Goal: Feedback & Contribution: Leave review/rating

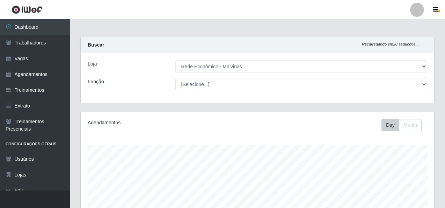
select select "194"
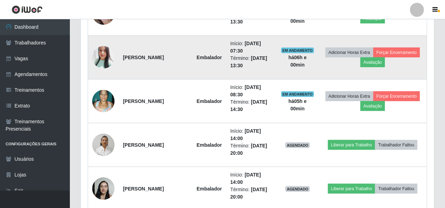
scroll to position [280, 0]
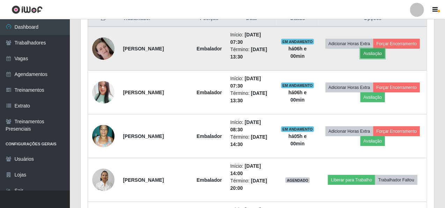
click at [386, 52] on button "Avaliação" at bounding box center [373, 54] width 25 height 10
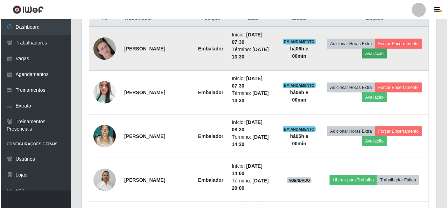
scroll to position [145, 351]
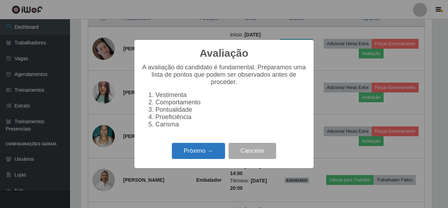
click at [206, 158] on button "Próximo →" at bounding box center [198, 151] width 53 height 16
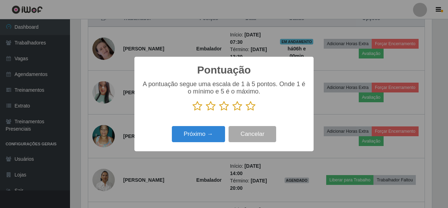
drag, startPoint x: 249, startPoint y: 106, endPoint x: 244, endPoint y: 109, distance: 5.2
click at [244, 109] on p at bounding box center [223, 106] width 165 height 10
click at [247, 105] on icon at bounding box center [250, 106] width 10 height 10
click at [245, 111] on input "radio" at bounding box center [245, 111] width 0 height 0
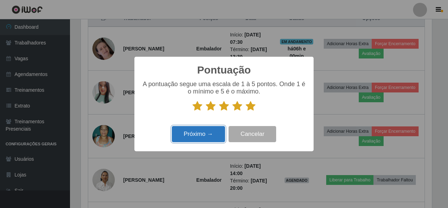
click at [213, 135] on button "Próximo →" at bounding box center [198, 134] width 53 height 16
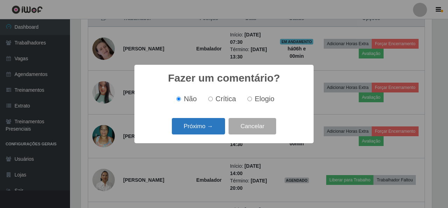
click at [210, 130] on button "Próximo →" at bounding box center [198, 126] width 53 height 16
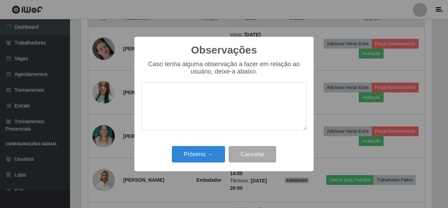
click at [194, 146] on div "Próximo → Cancelar" at bounding box center [223, 154] width 165 height 20
click at [195, 151] on button "Próximo →" at bounding box center [198, 154] width 53 height 16
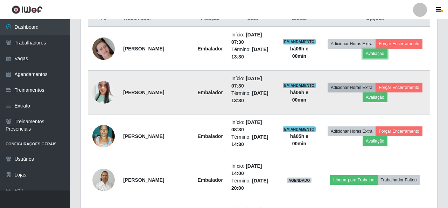
scroll to position [145, 354]
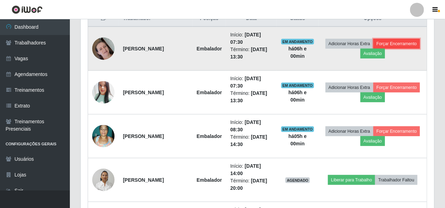
click at [374, 48] on button "Forçar Encerramento" at bounding box center [397, 44] width 47 height 10
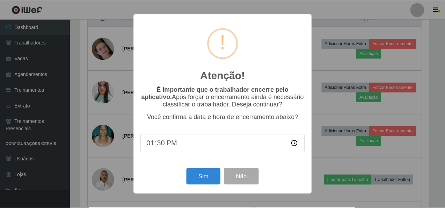
scroll to position [145, 351]
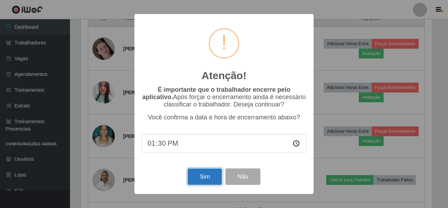
click at [199, 172] on button "Sim" at bounding box center [204, 176] width 34 height 16
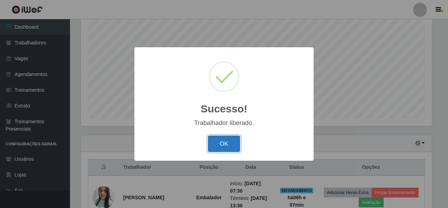
click at [223, 149] on button "OK" at bounding box center [224, 143] width 33 height 16
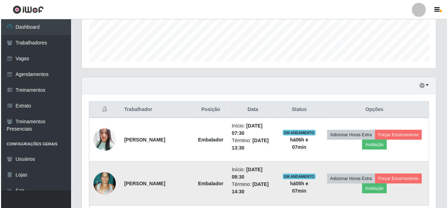
scroll to position [236, 0]
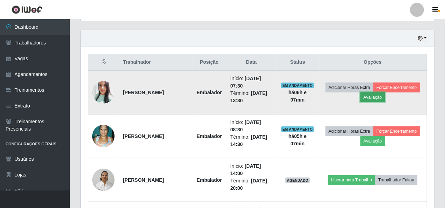
click at [386, 97] on button "Avaliação" at bounding box center [373, 97] width 25 height 10
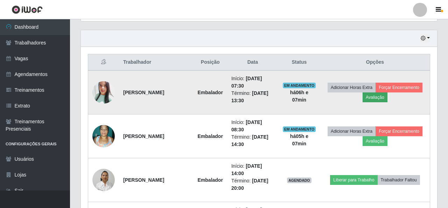
scroll to position [145, 351]
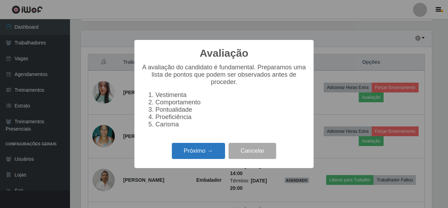
click at [185, 159] on button "Próximo →" at bounding box center [198, 151] width 53 height 16
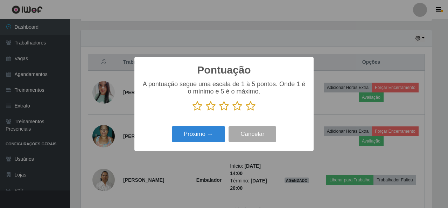
click at [252, 107] on icon at bounding box center [250, 106] width 10 height 10
click at [245, 111] on input "radio" at bounding box center [245, 111] width 0 height 0
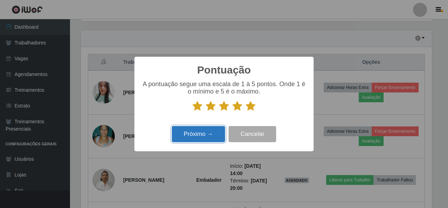
click at [221, 129] on button "Próximo →" at bounding box center [198, 134] width 53 height 16
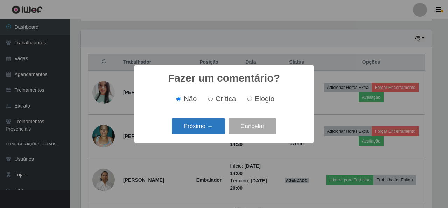
click at [217, 129] on button "Próximo →" at bounding box center [198, 126] width 53 height 16
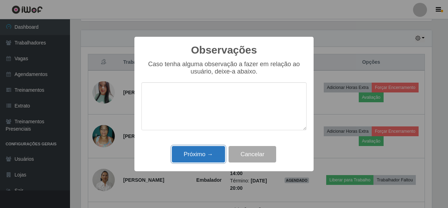
click at [203, 152] on button "Próximo →" at bounding box center [198, 154] width 53 height 16
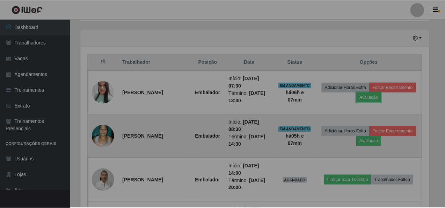
scroll to position [145, 354]
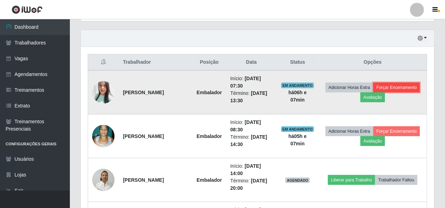
click at [400, 84] on button "Forçar Encerramento" at bounding box center [397, 88] width 47 height 10
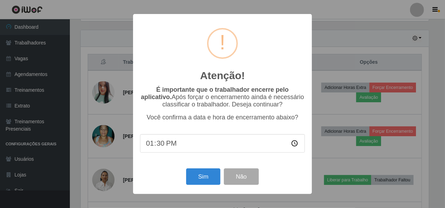
scroll to position [145, 351]
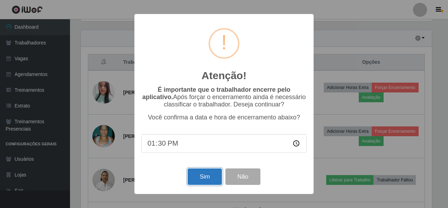
click at [211, 176] on button "Sim" at bounding box center [204, 176] width 34 height 16
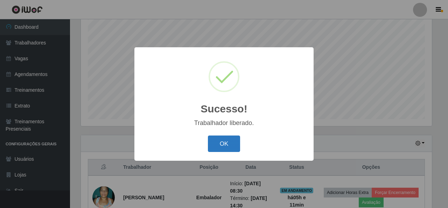
click at [239, 136] on button "OK" at bounding box center [224, 143] width 33 height 16
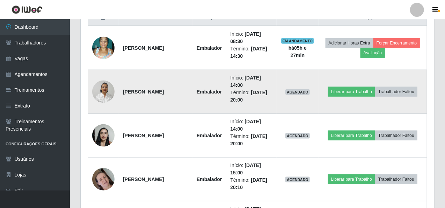
scroll to position [279, 0]
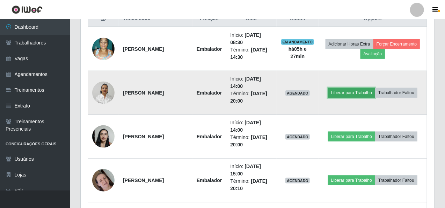
click at [359, 91] on button "Liberar para Trabalho" at bounding box center [351, 93] width 47 height 10
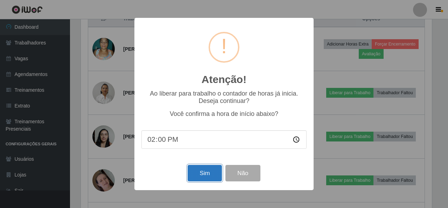
click at [198, 170] on button "Sim" at bounding box center [204, 173] width 34 height 16
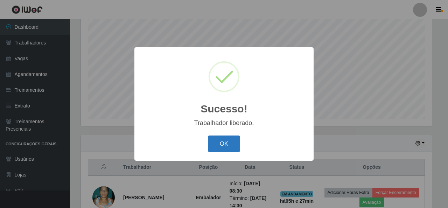
click at [227, 143] on button "OK" at bounding box center [224, 143] width 33 height 16
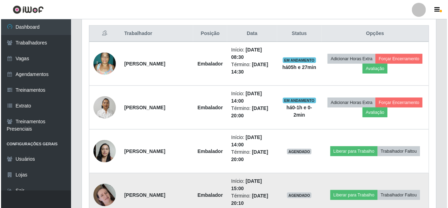
scroll to position [306, 0]
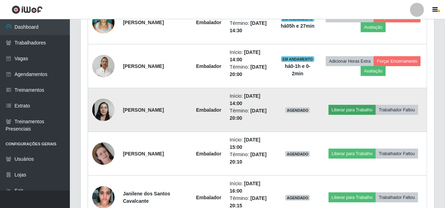
drag, startPoint x: 337, startPoint y: 116, endPoint x: 342, endPoint y: 112, distance: 6.0
click at [338, 115] on td "Liberar para Trabalho Trabalhador Faltou" at bounding box center [373, 110] width 107 height 44
click at [342, 112] on button "Liberar para Trabalho" at bounding box center [352, 110] width 47 height 10
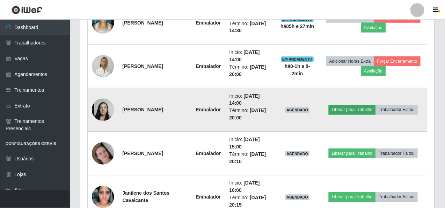
scroll to position [145, 351]
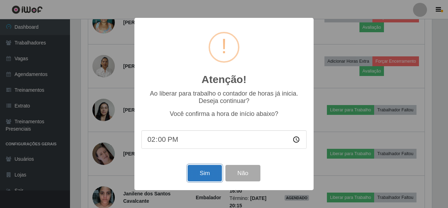
click at [199, 173] on button "Sim" at bounding box center [204, 173] width 34 height 16
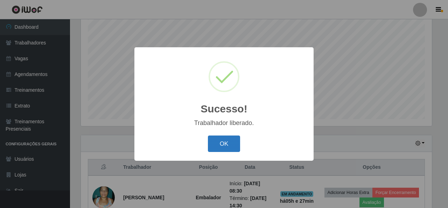
click at [224, 144] on button "OK" at bounding box center [224, 143] width 33 height 16
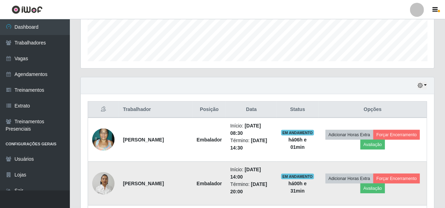
scroll to position [201, 0]
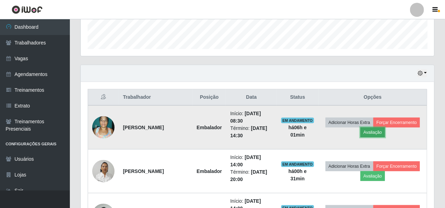
click at [382, 131] on button "Avaliação" at bounding box center [373, 132] width 25 height 10
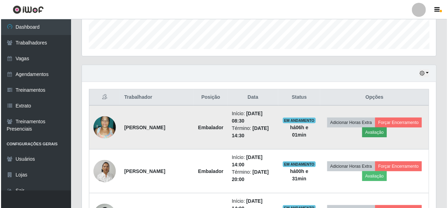
scroll to position [145, 351]
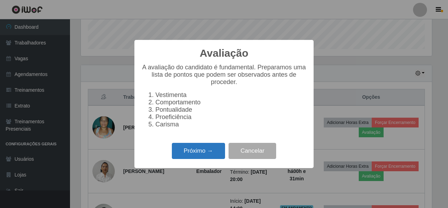
click at [194, 157] on button "Próximo →" at bounding box center [198, 151] width 53 height 16
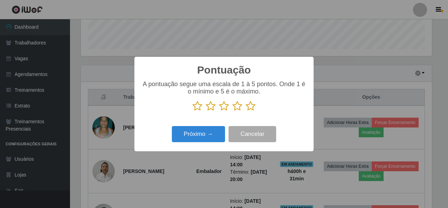
scroll to position [349539, 349333]
click at [251, 104] on icon at bounding box center [250, 106] width 10 height 10
click at [245, 111] on input "radio" at bounding box center [245, 111] width 0 height 0
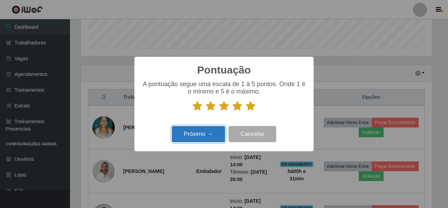
click at [211, 130] on button "Próximo →" at bounding box center [198, 134] width 53 height 16
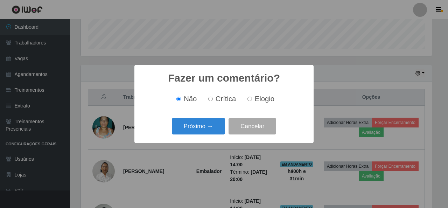
click at [249, 100] on input "Elogio" at bounding box center [249, 99] width 5 height 5
radio input "true"
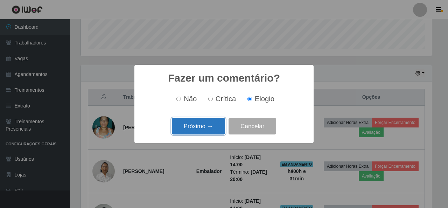
click at [198, 125] on button "Próximo →" at bounding box center [198, 126] width 53 height 16
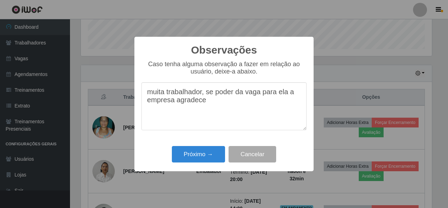
click at [202, 96] on textarea "muita trabalhador, se poder da vaga para ela a empresa agradece" at bounding box center [223, 106] width 165 height 48
type textarea "muita trabalhadora, se poder da vaga para ela a empresa agradece"
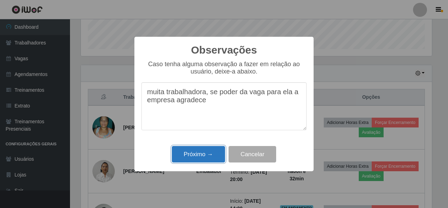
click at [200, 151] on button "Próximo →" at bounding box center [198, 154] width 53 height 16
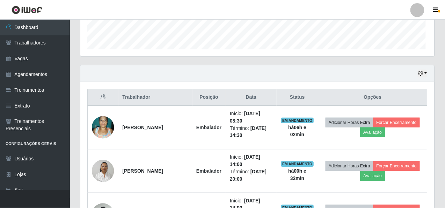
scroll to position [145, 354]
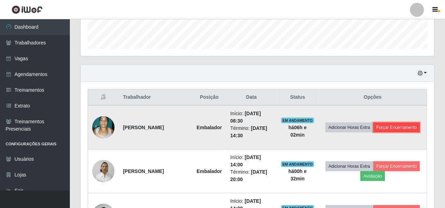
click at [375, 132] on button "Forçar Encerramento" at bounding box center [397, 127] width 47 height 10
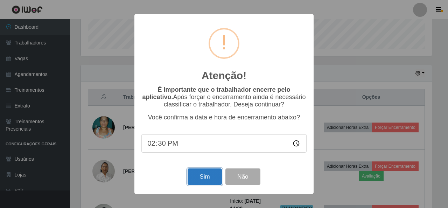
click at [207, 178] on button "Sim" at bounding box center [204, 176] width 34 height 16
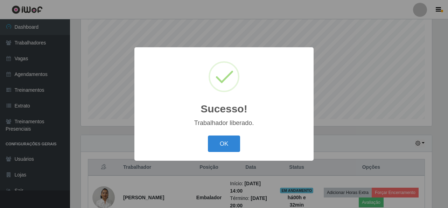
click at [198, 145] on div "OK Cancel" at bounding box center [223, 144] width 165 height 20
click at [225, 143] on button "OK" at bounding box center [224, 143] width 33 height 16
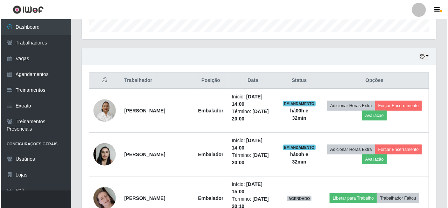
scroll to position [236, 0]
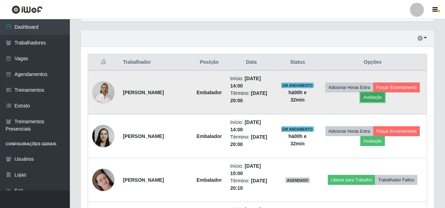
click at [379, 98] on button "Avaliação" at bounding box center [373, 97] width 25 height 10
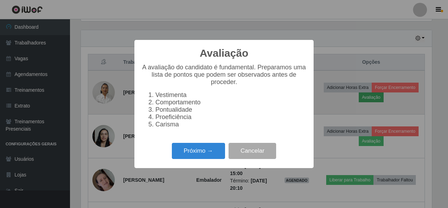
scroll to position [145, 351]
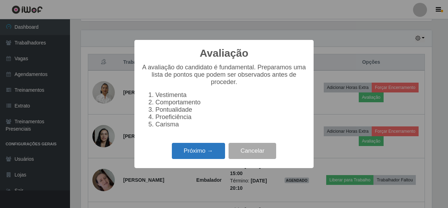
click at [194, 154] on button "Próximo →" at bounding box center [198, 151] width 53 height 16
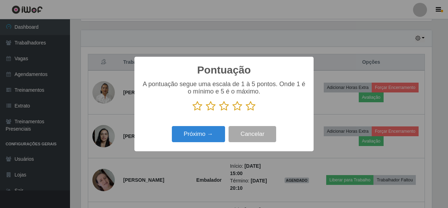
click at [246, 106] on icon at bounding box center [250, 106] width 10 height 10
click at [245, 111] on input "radio" at bounding box center [245, 111] width 0 height 0
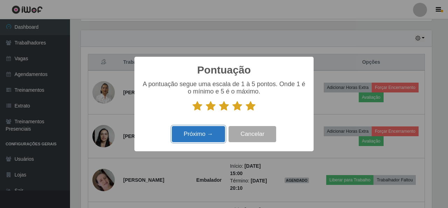
click at [215, 128] on button "Próximo →" at bounding box center [198, 134] width 53 height 16
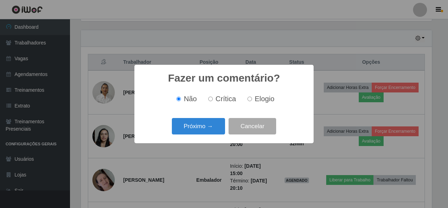
click at [249, 99] on input "Elogio" at bounding box center [249, 99] width 5 height 5
radio input "true"
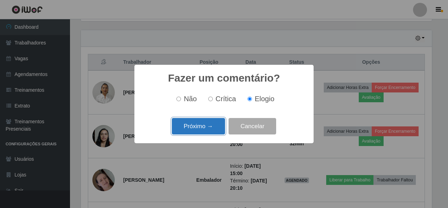
click at [188, 126] on button "Próximo →" at bounding box center [198, 126] width 53 height 16
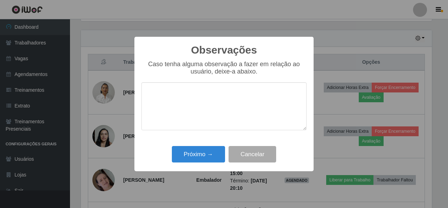
click at [189, 109] on textarea at bounding box center [223, 106] width 165 height 48
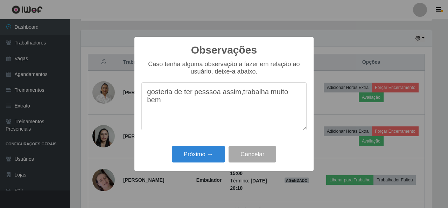
click at [211, 92] on textarea "gosteria de ter pesssoa assim,trabalha muito bem" at bounding box center [223, 106] width 165 height 48
click at [164, 94] on textarea "gosteria de ter pessoa assim,trabalha muito bem" at bounding box center [223, 106] width 165 height 48
type textarea "gostaria de ter pessoa assim,trabalha muito bem"
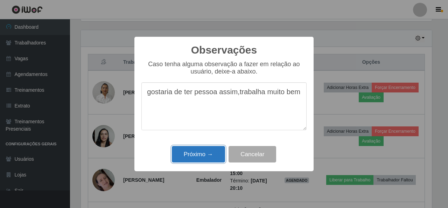
click at [203, 155] on button "Próximo →" at bounding box center [198, 154] width 53 height 16
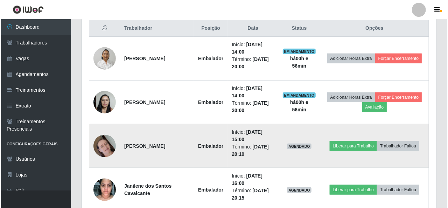
scroll to position [271, 0]
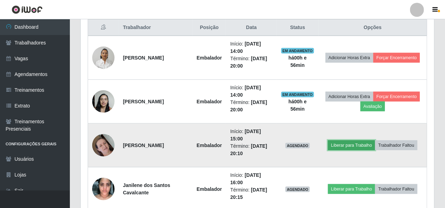
click at [354, 146] on button "Liberar para Trabalho" at bounding box center [351, 145] width 47 height 10
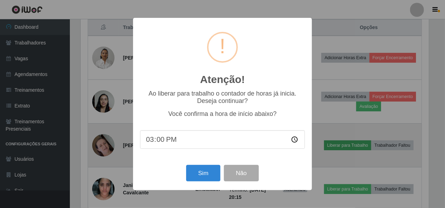
scroll to position [145, 351]
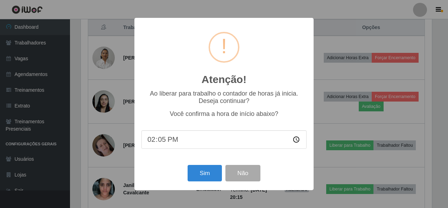
type input "14:56"
click at [208, 176] on button "Sim" at bounding box center [204, 173] width 34 height 16
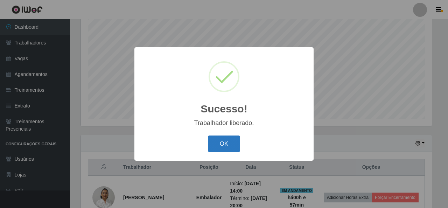
click at [230, 140] on button "OK" at bounding box center [224, 143] width 33 height 16
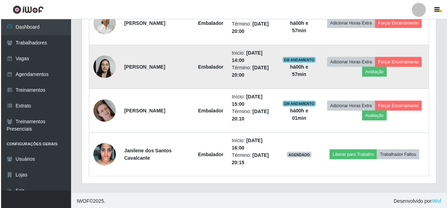
scroll to position [306, 0]
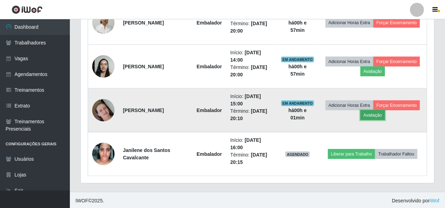
click at [369, 115] on button "Avaliação" at bounding box center [373, 115] width 25 height 10
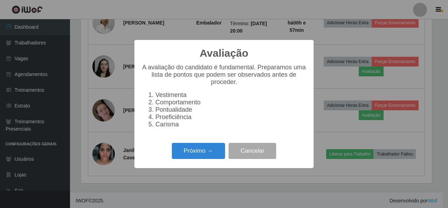
scroll to position [145, 351]
click at [190, 150] on button "Próximo →" at bounding box center [198, 151] width 53 height 16
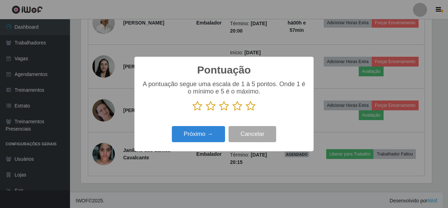
click at [249, 108] on icon at bounding box center [250, 106] width 10 height 10
click at [245, 111] on input "radio" at bounding box center [245, 111] width 0 height 0
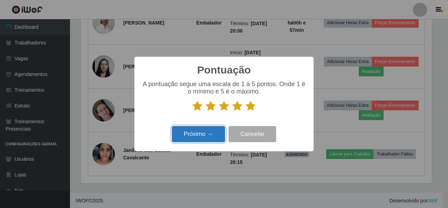
click at [213, 136] on button "Próximo →" at bounding box center [198, 134] width 53 height 16
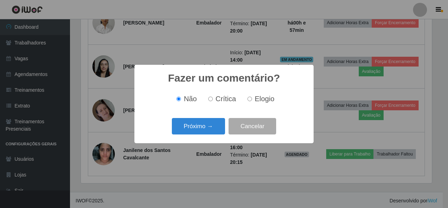
click at [251, 99] on input "Elogio" at bounding box center [249, 99] width 5 height 5
radio input "true"
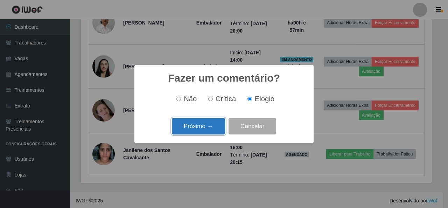
click at [206, 128] on button "Próximo →" at bounding box center [198, 126] width 53 height 16
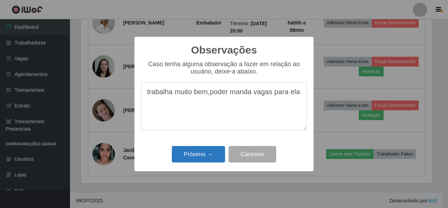
type textarea "trabalha muito bem,poder manda vagas para ela"
click at [200, 152] on button "Próximo →" at bounding box center [198, 154] width 53 height 16
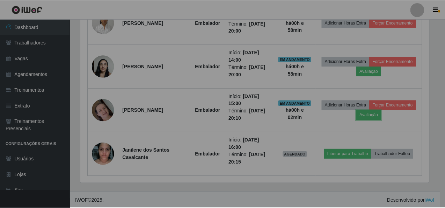
scroll to position [145, 354]
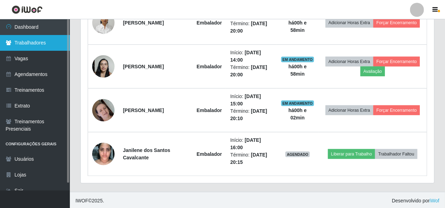
click at [37, 41] on link "Trabalhadores" at bounding box center [35, 43] width 70 height 16
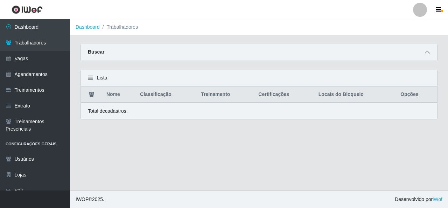
click at [428, 51] on icon at bounding box center [427, 52] width 5 height 5
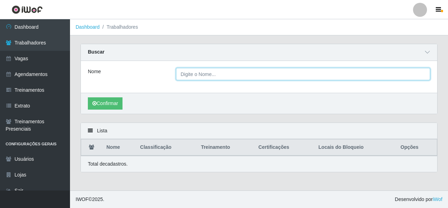
click at [232, 71] on input "Nome" at bounding box center [303, 74] width 254 height 12
type input "albiege"
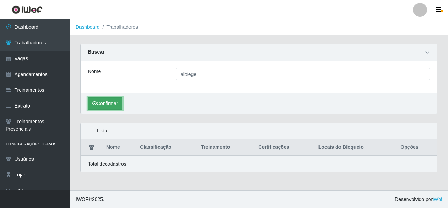
click at [114, 103] on button "Confirmar" at bounding box center [105, 103] width 35 height 12
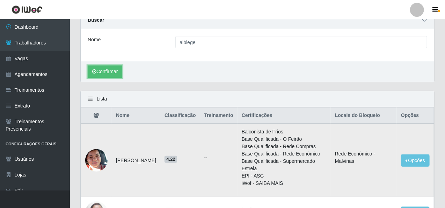
scroll to position [99, 0]
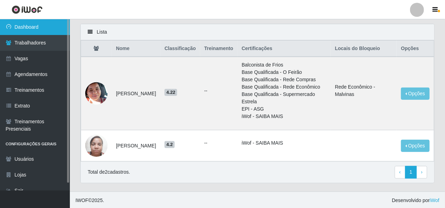
click at [15, 27] on link "Dashboard" at bounding box center [35, 27] width 70 height 16
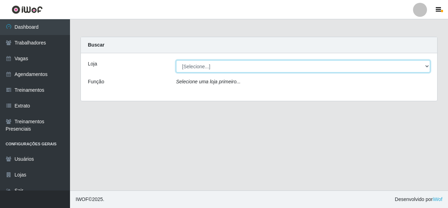
click at [427, 66] on select "[Selecione...] Rede Econômico - Malvinas Rede Econômico - Prata" at bounding box center [303, 66] width 254 height 12
select select "194"
click at [176, 60] on select "[Selecione...] Rede Econômico - Malvinas Rede Econômico - Prata" at bounding box center [303, 66] width 254 height 12
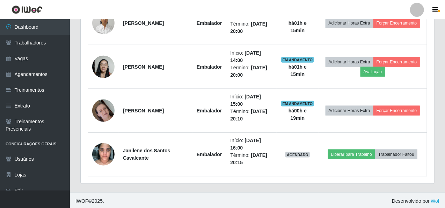
scroll to position [306, 0]
